Goal: Task Accomplishment & Management: Use online tool/utility

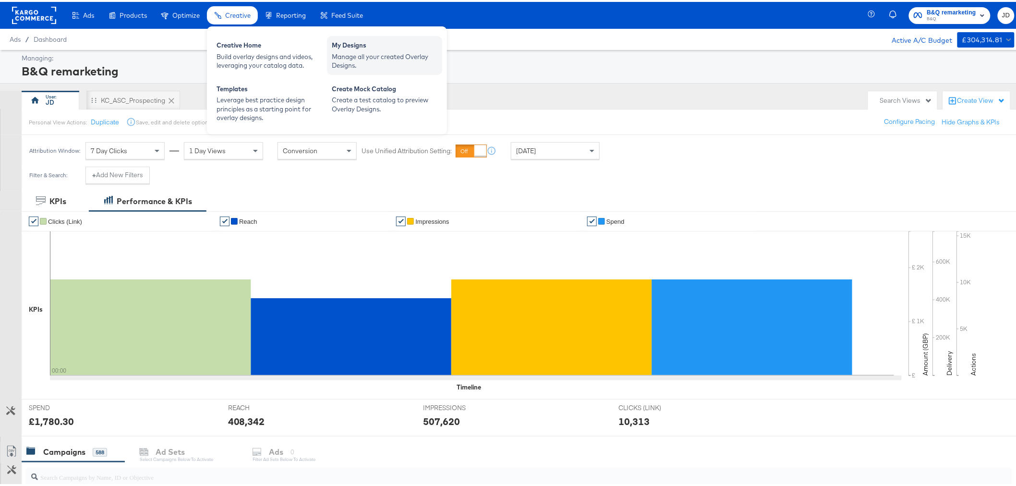
click at [347, 58] on div "Manage all your created Overlay Designs." at bounding box center [385, 59] width 106 height 18
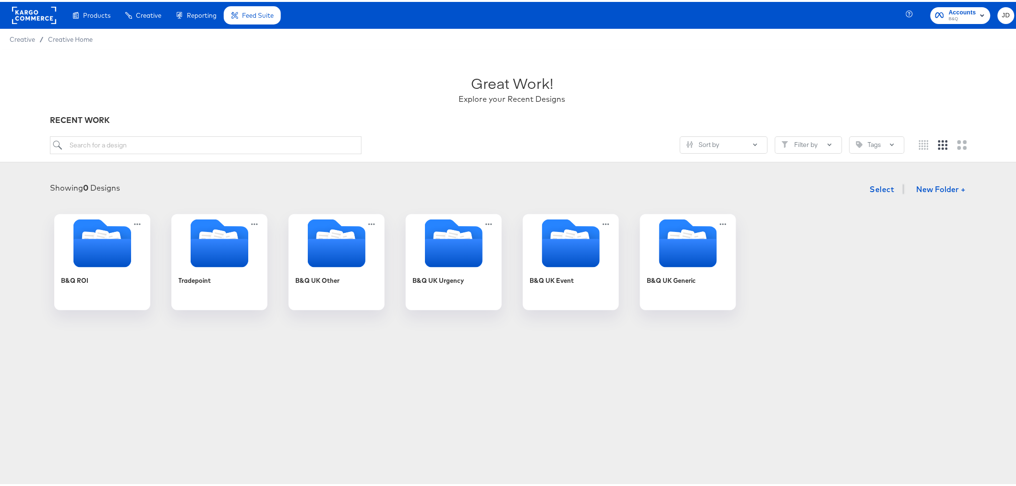
click at [0, 0] on div "Enhance Your Product Catalog, Map Them to Publishers, and Incorporate Overlay D…" at bounding box center [0, 0] width 0 height 0
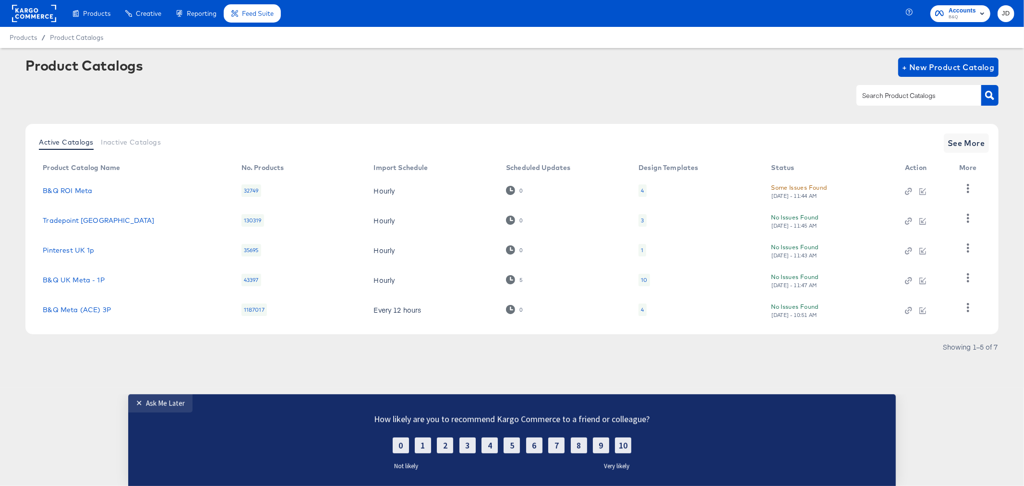
click at [642, 190] on div "4" at bounding box center [642, 191] width 3 height 8
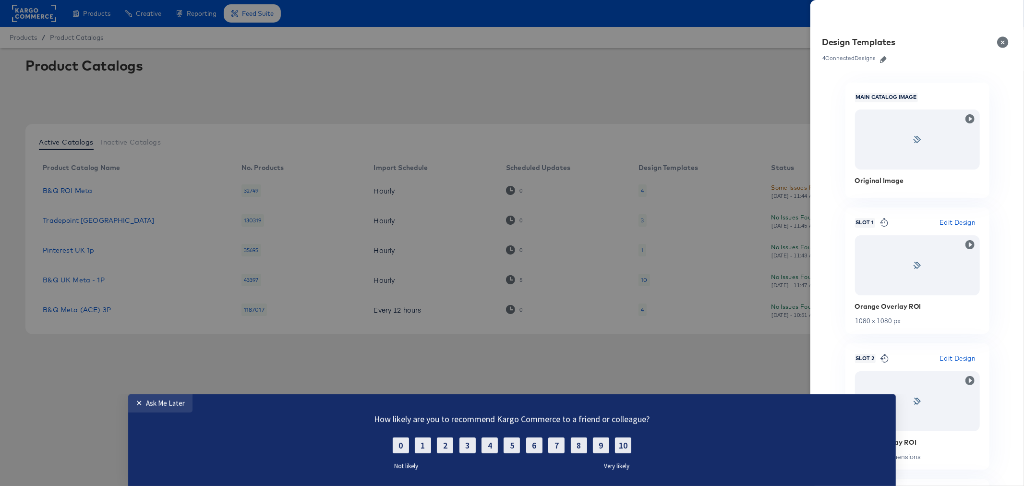
click at [885, 60] on icon "button" at bounding box center [883, 59] width 7 height 7
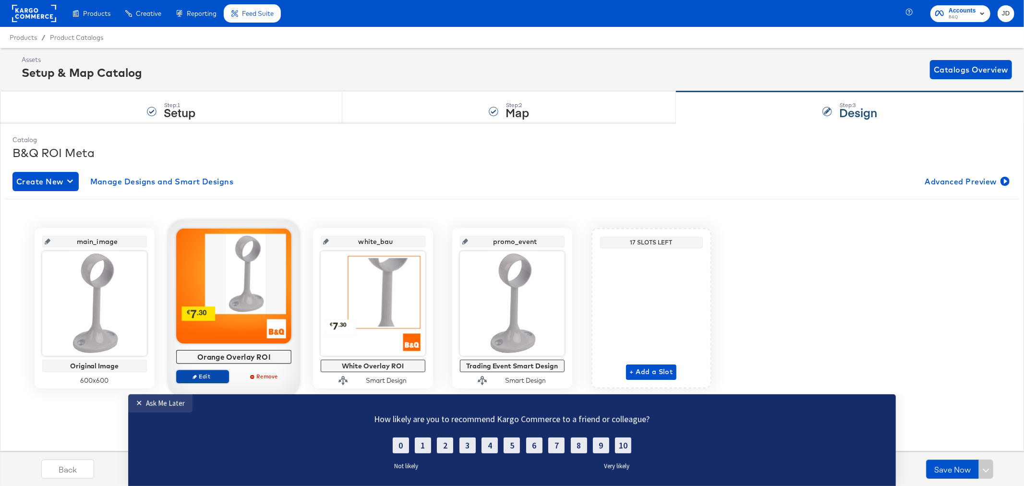
click at [203, 378] on span "Edit" at bounding box center [202, 376] width 44 height 7
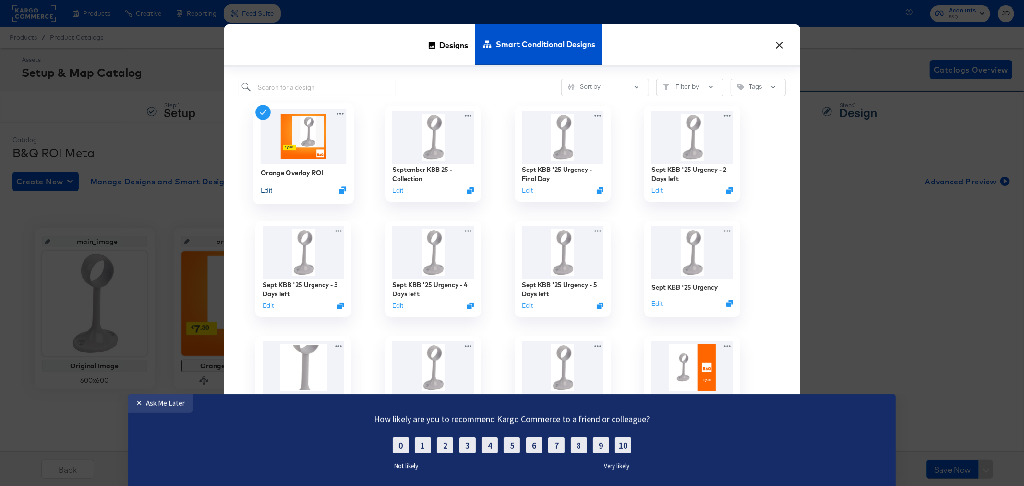
click at [265, 189] on button "Edit" at bounding box center [266, 189] width 12 height 9
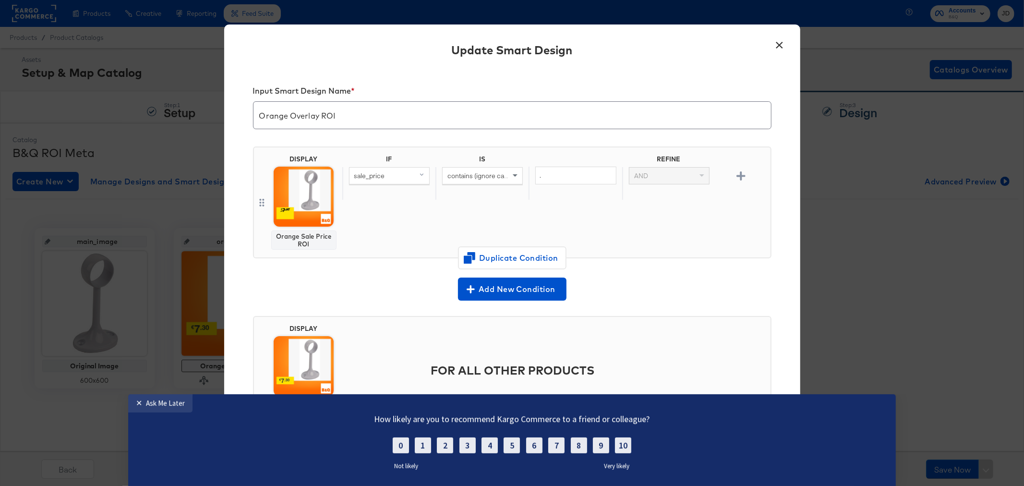
click at [781, 40] on button "×" at bounding box center [779, 42] width 17 height 17
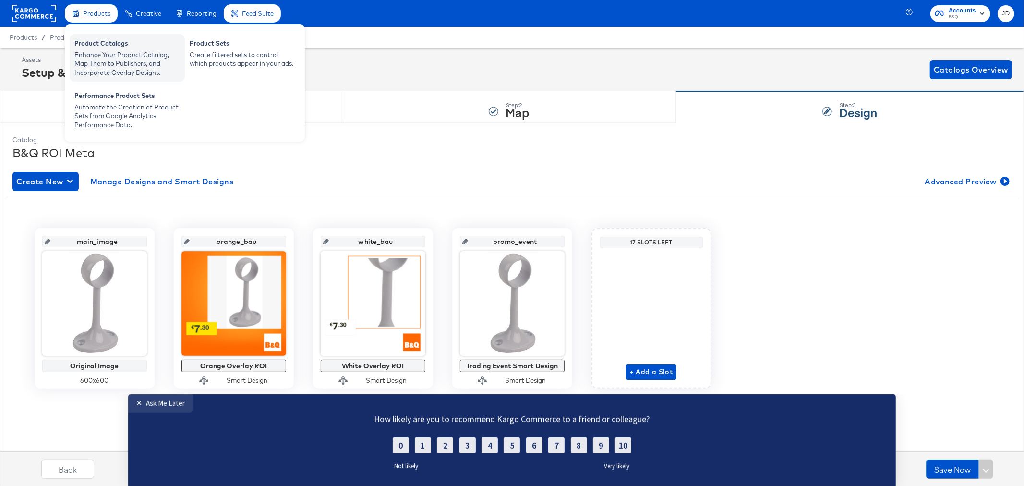
click at [109, 50] on div "Enhance Your Product Catalog, Map Them to Publishers, and Incorporate Overlay D…" at bounding box center [127, 63] width 106 height 27
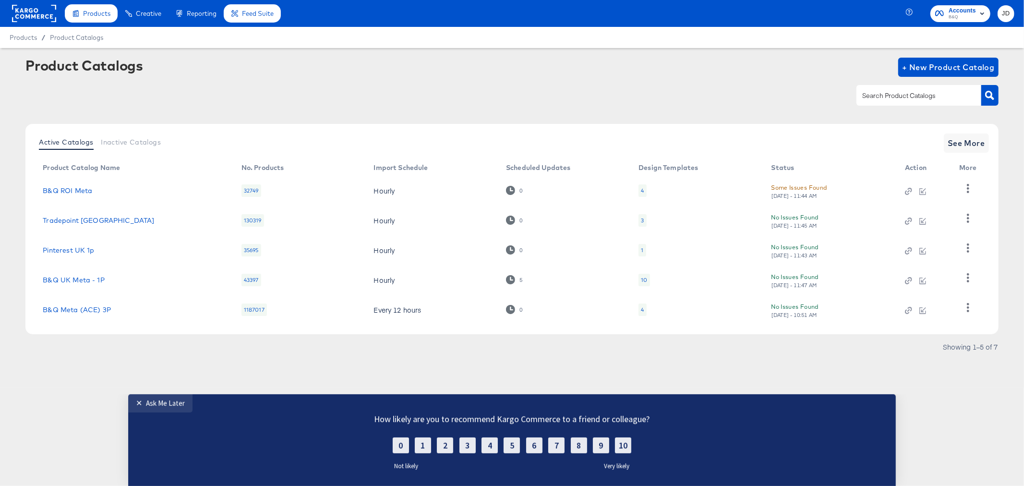
click at [641, 246] on div "1" at bounding box center [642, 250] width 2 height 8
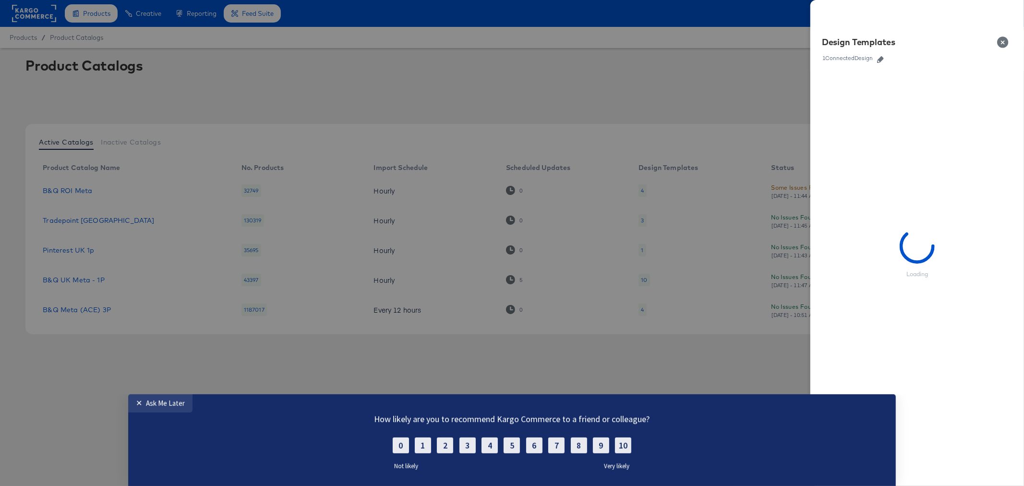
click at [999, 40] on button "Close" at bounding box center [1004, 42] width 27 height 27
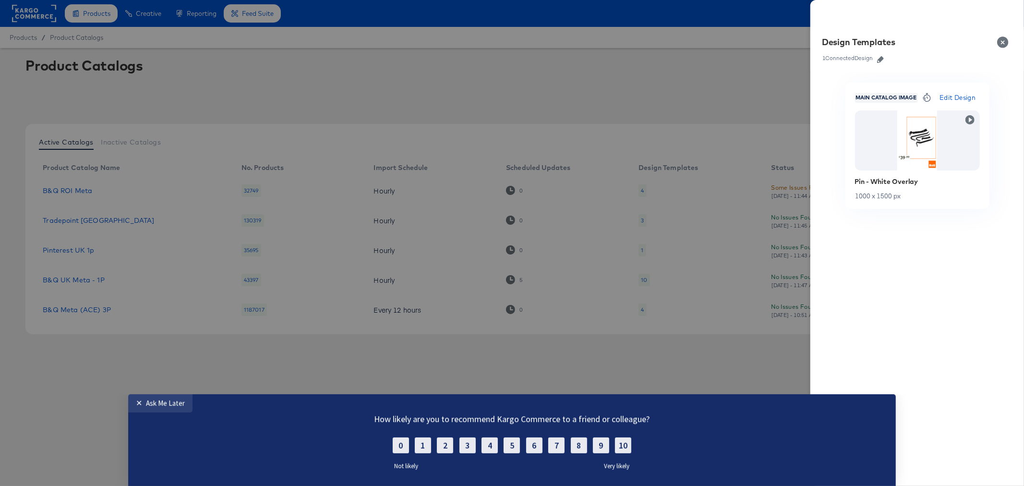
click at [1003, 41] on button "Close" at bounding box center [1004, 42] width 27 height 27
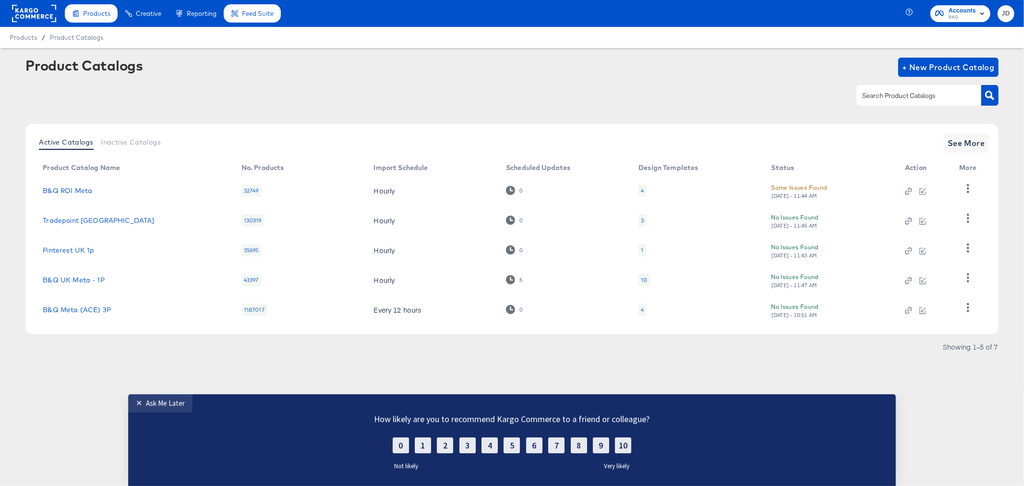
click at [642, 276] on div "10" at bounding box center [644, 280] width 6 height 8
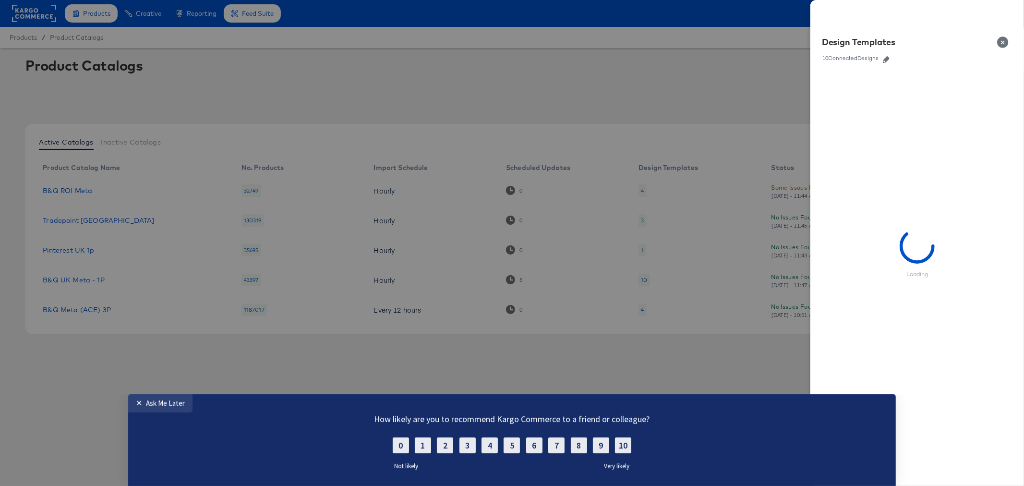
click at [885, 60] on icon "button" at bounding box center [886, 59] width 7 height 7
